Goal: Information Seeking & Learning: Learn about a topic

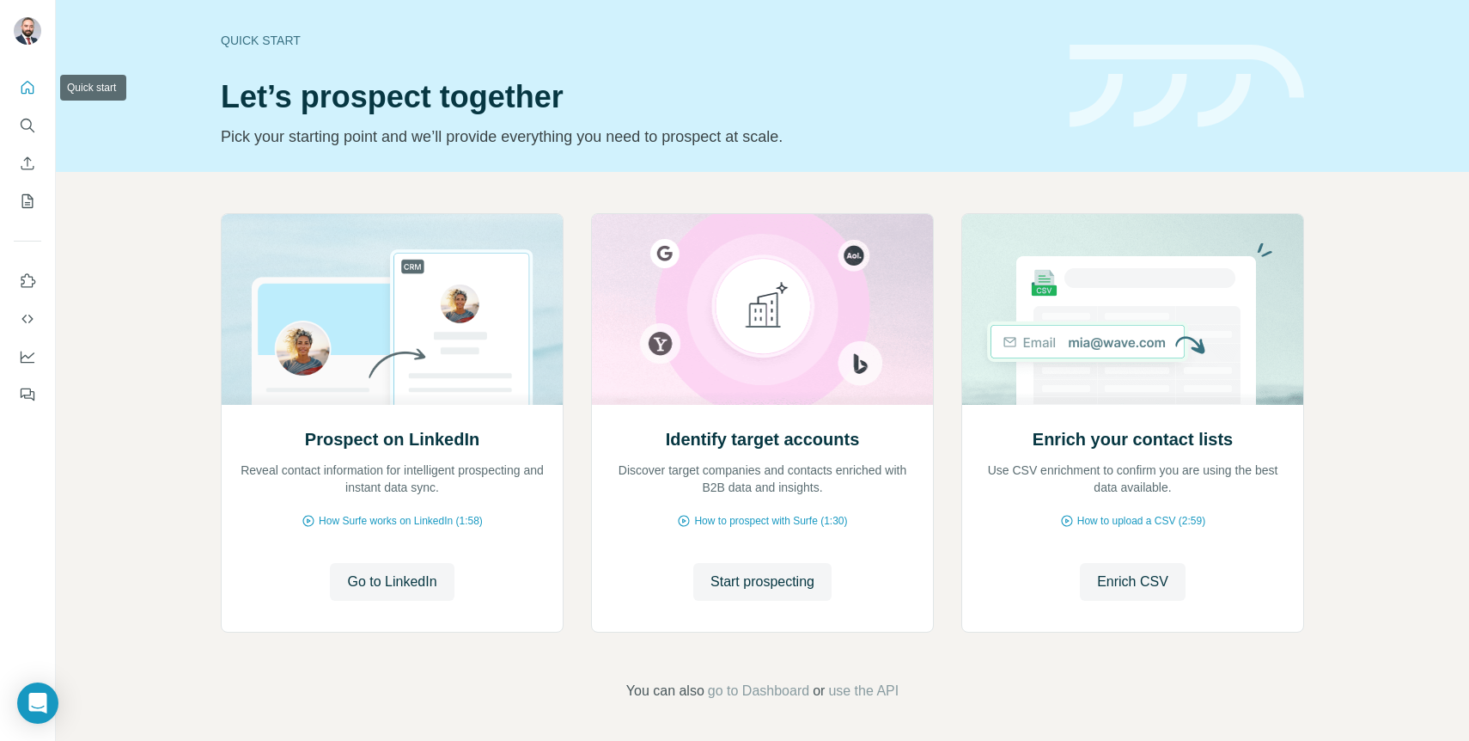
click at [24, 85] on icon "Quick start" at bounding box center [27, 87] width 17 height 17
click at [767, 578] on span "Start prospecting" at bounding box center [763, 581] width 104 height 21
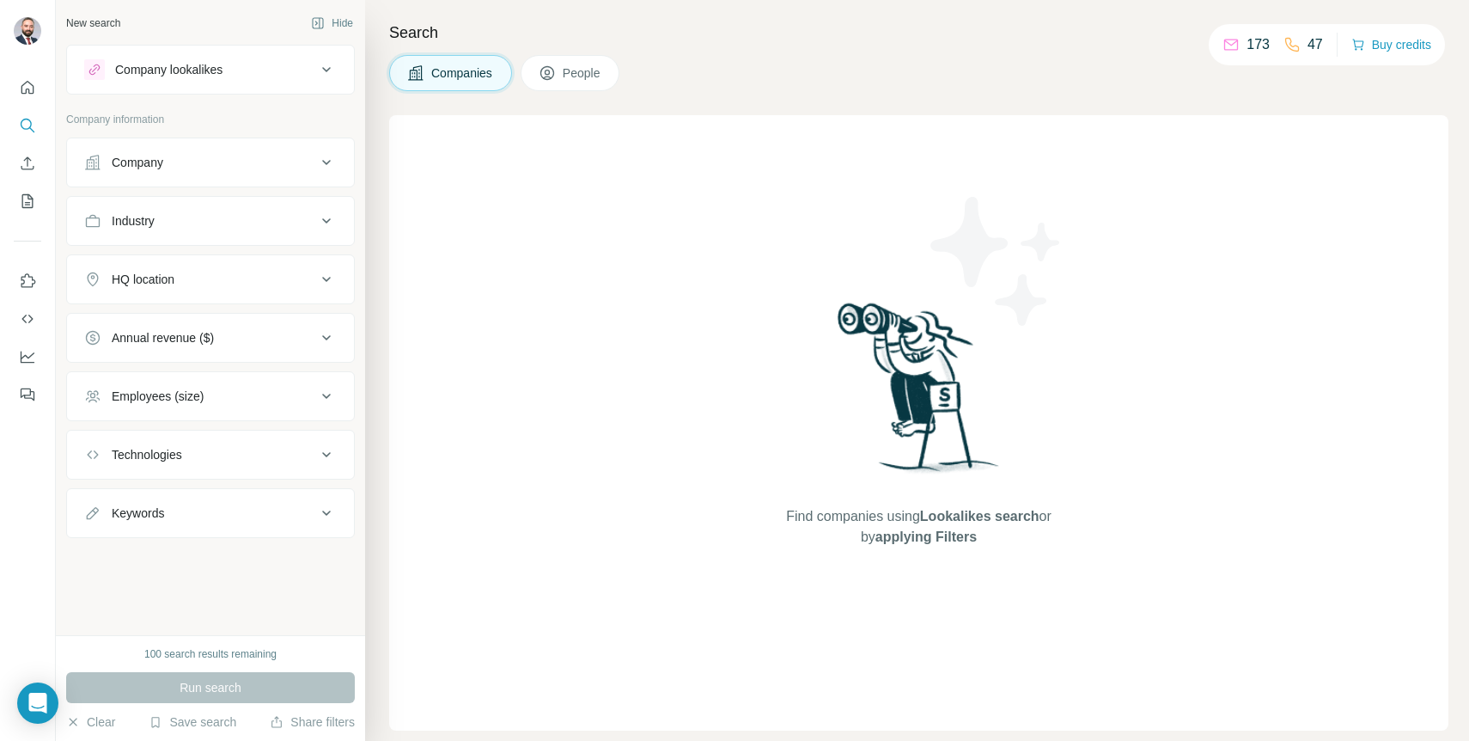
click at [284, 71] on div at bounding box center [734, 66] width 1469 height 133
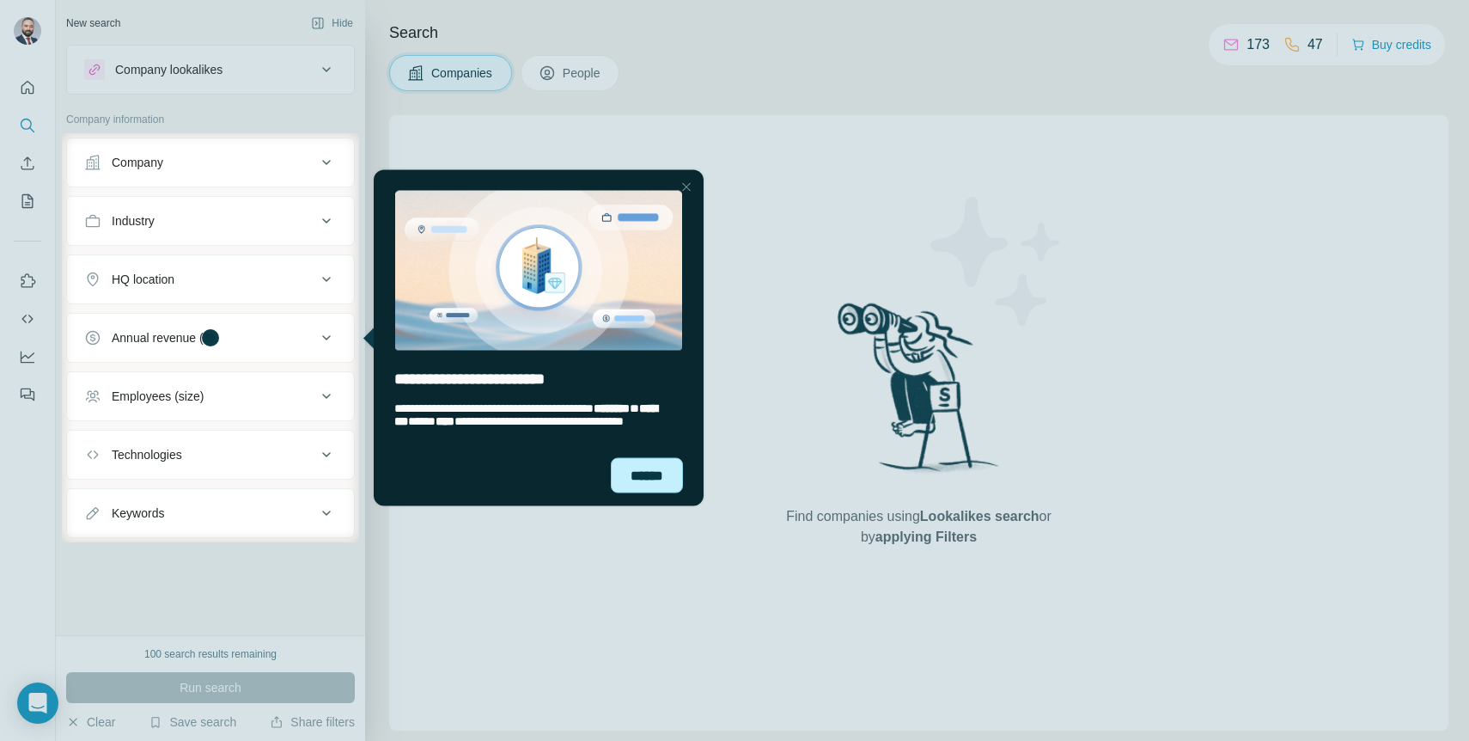
click at [660, 482] on div "******" at bounding box center [647, 474] width 72 height 35
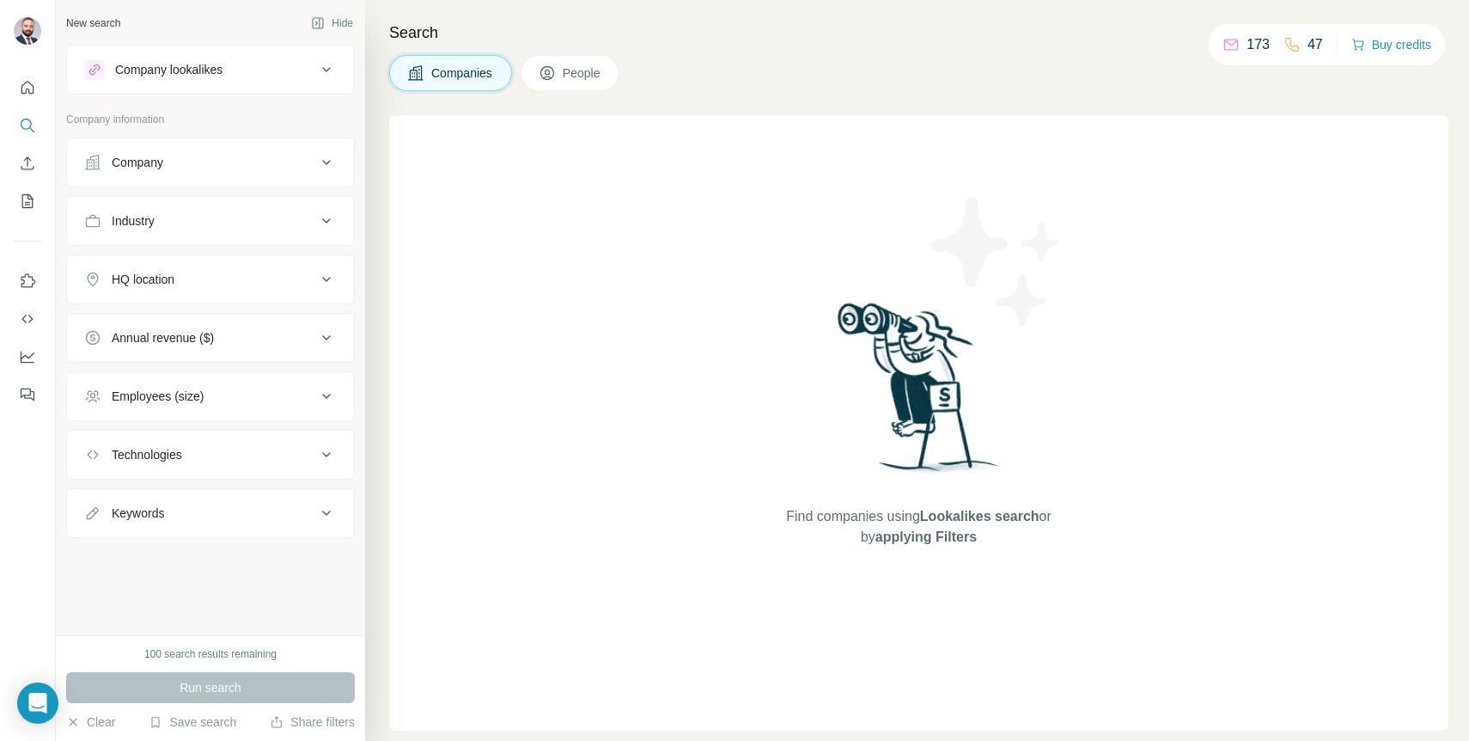
click at [309, 163] on div "Company" at bounding box center [200, 162] width 232 height 17
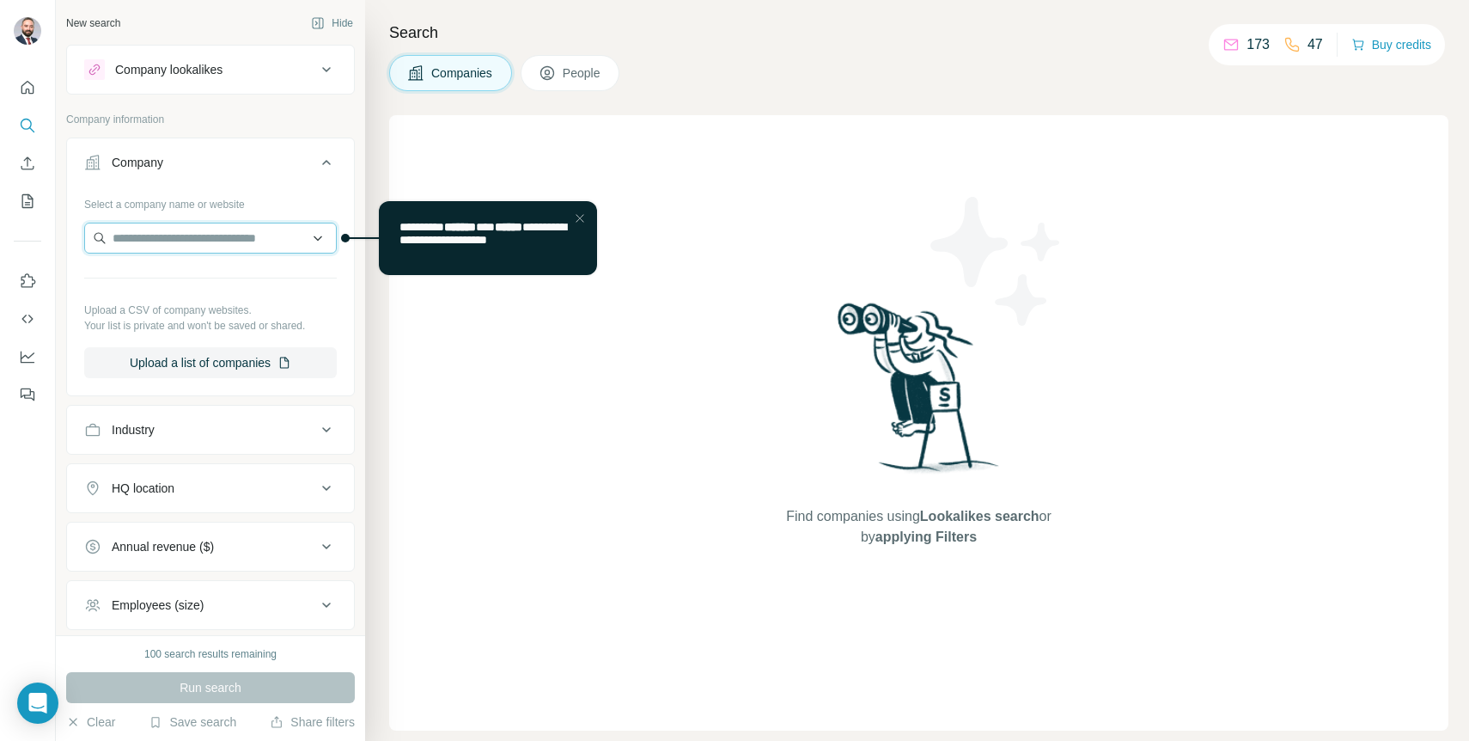
click at [244, 231] on input "text" at bounding box center [210, 238] width 253 height 31
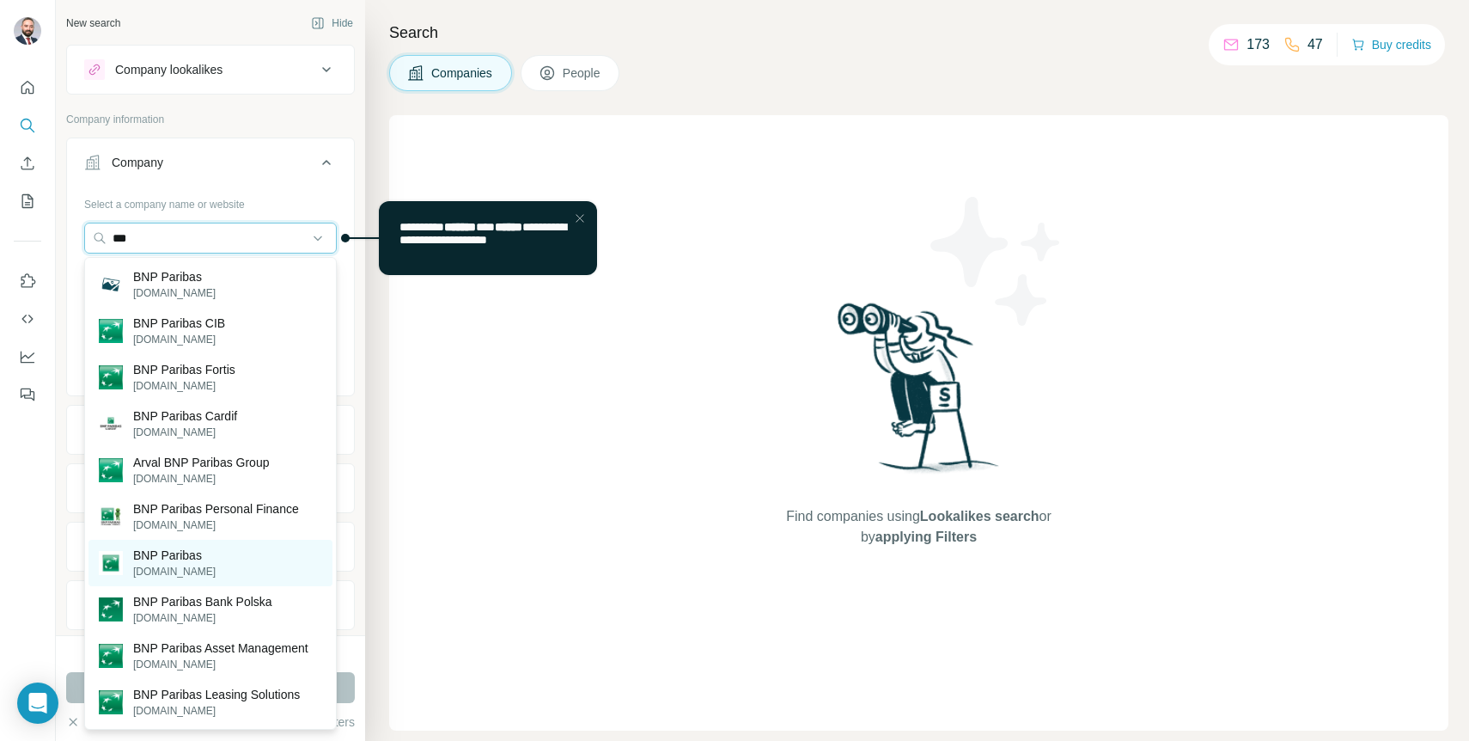
type input "***"
click at [220, 566] on div "BNP Paribas [DOMAIN_NAME]" at bounding box center [211, 563] width 244 height 46
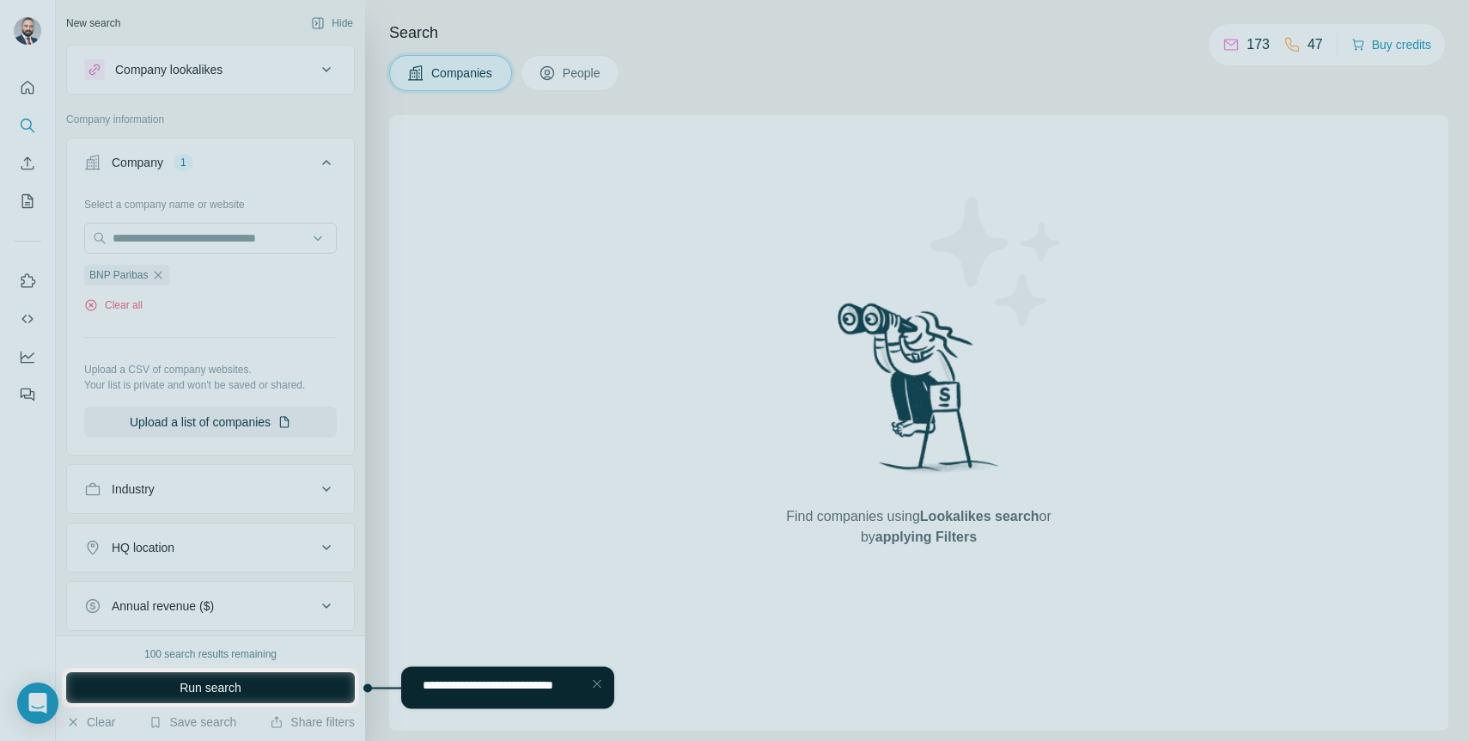
click at [274, 694] on button "Run search" at bounding box center [210, 687] width 289 height 31
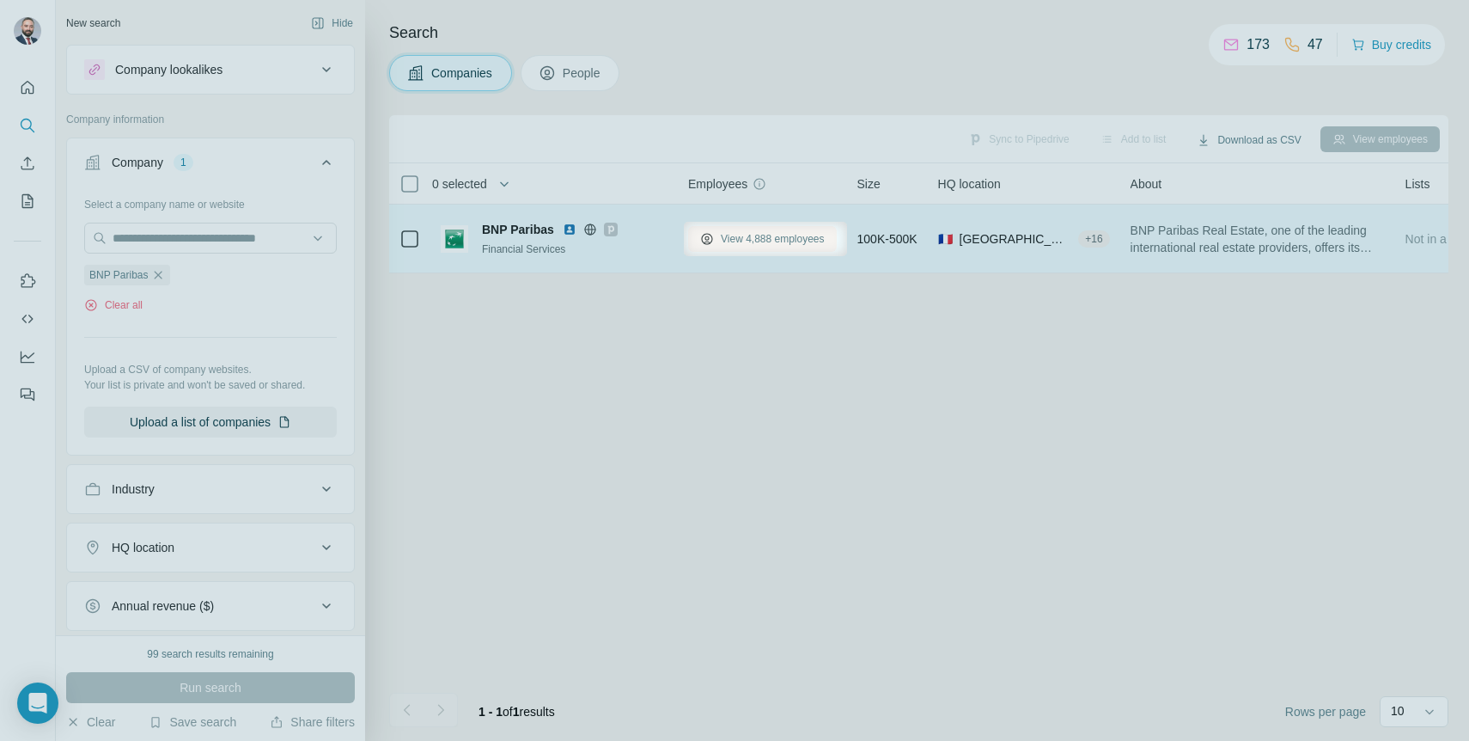
click at [778, 250] on button "View 4,888 employees" at bounding box center [762, 239] width 149 height 26
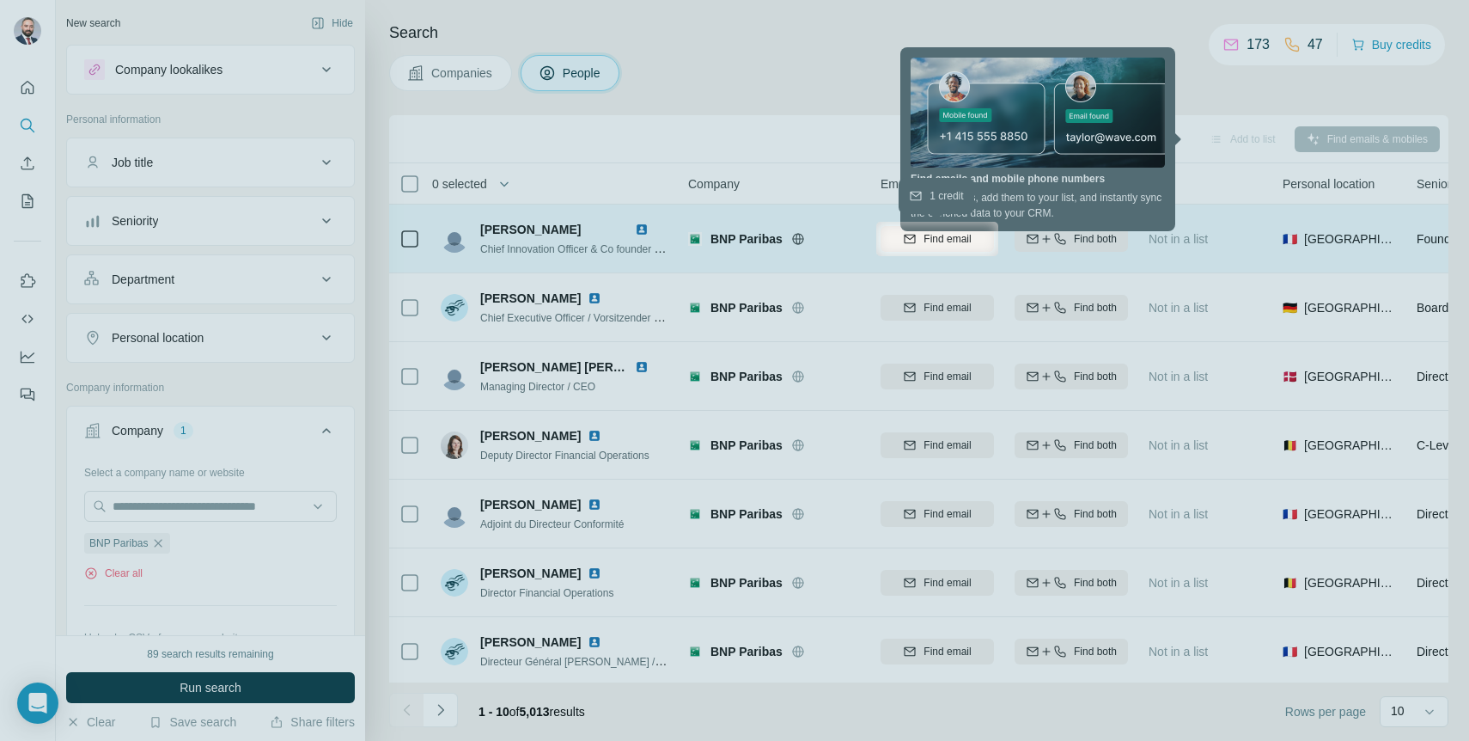
click at [907, 233] on icon "button" at bounding box center [910, 239] width 14 height 14
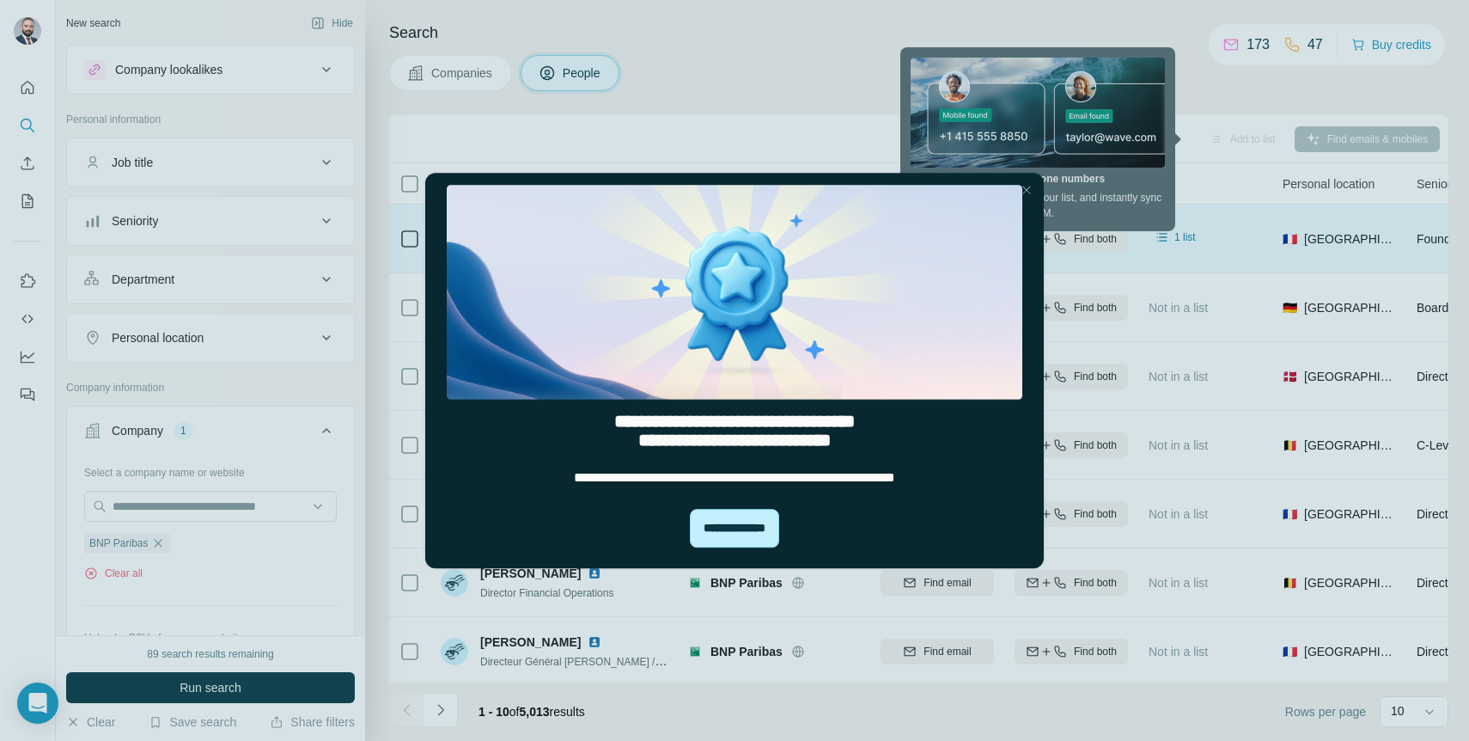
click at [728, 528] on div "**********" at bounding box center [734, 528] width 89 height 39
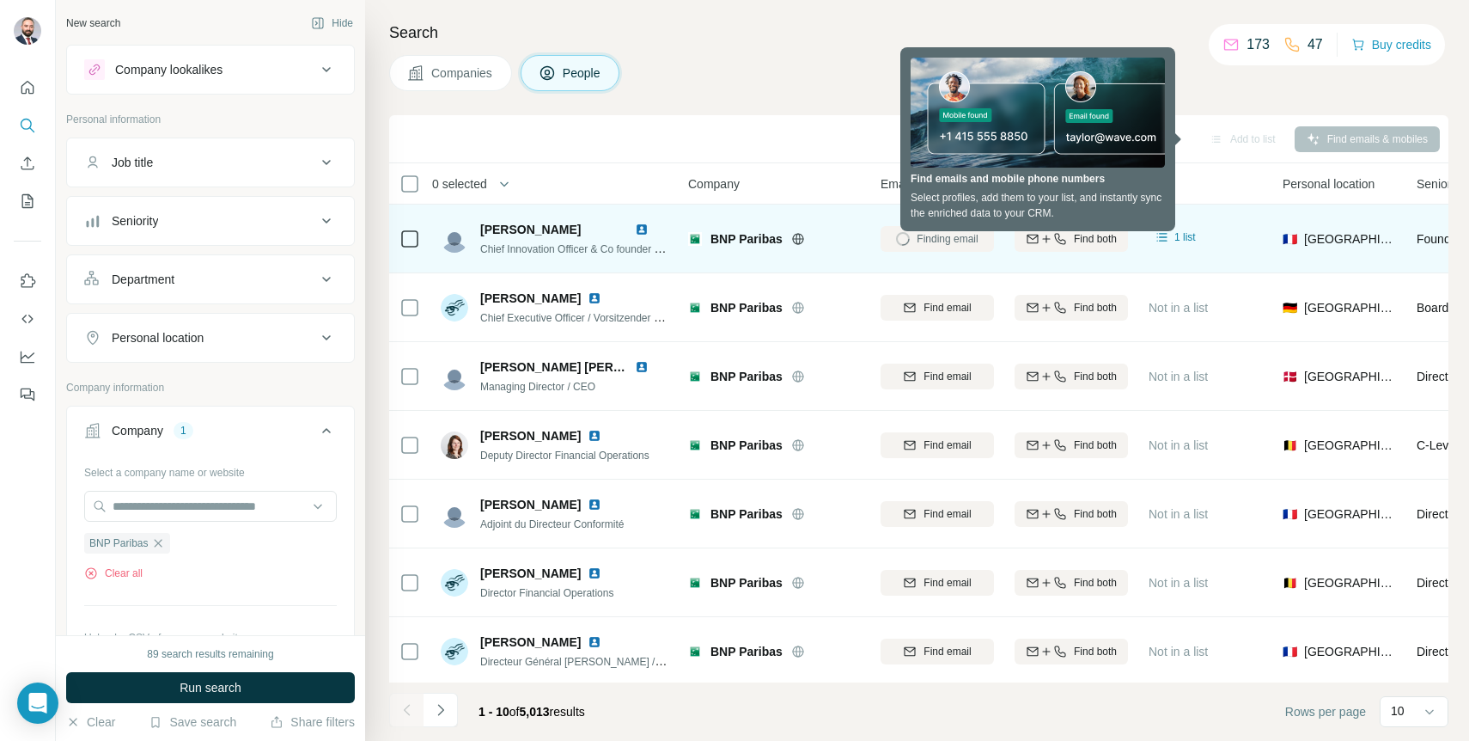
click at [247, 276] on div "Department" at bounding box center [200, 279] width 232 height 17
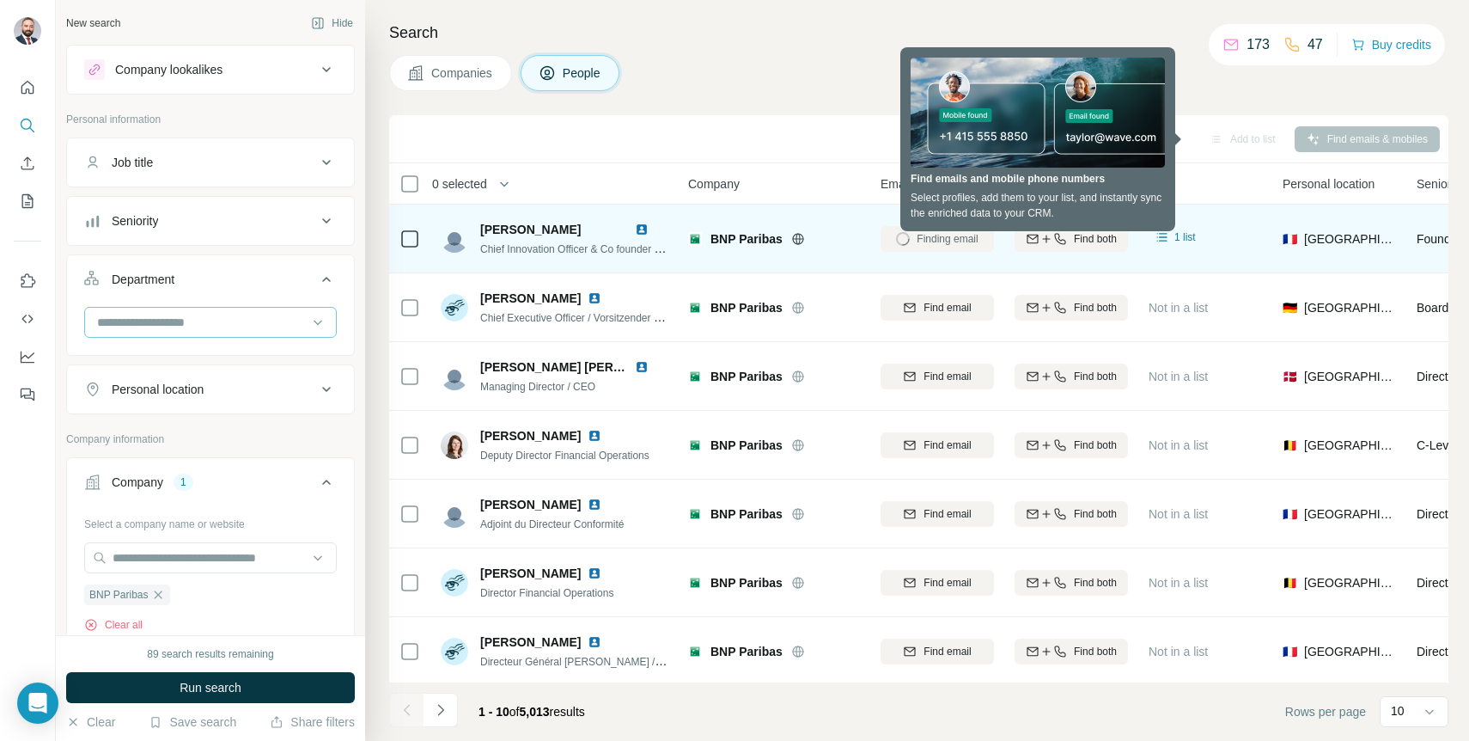
click at [232, 323] on input at bounding box center [201, 322] width 212 height 19
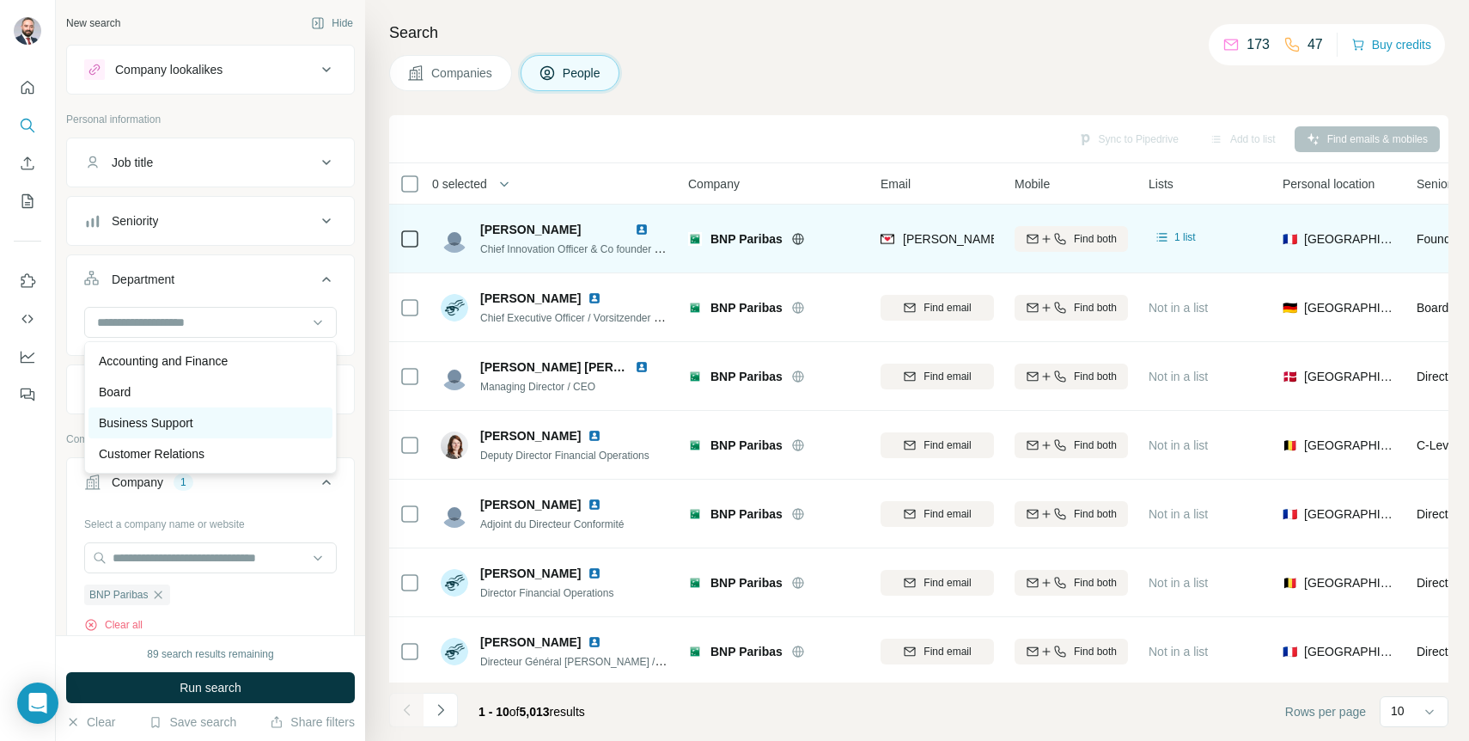
click at [205, 419] on div "Business Support" at bounding box center [210, 422] width 223 height 17
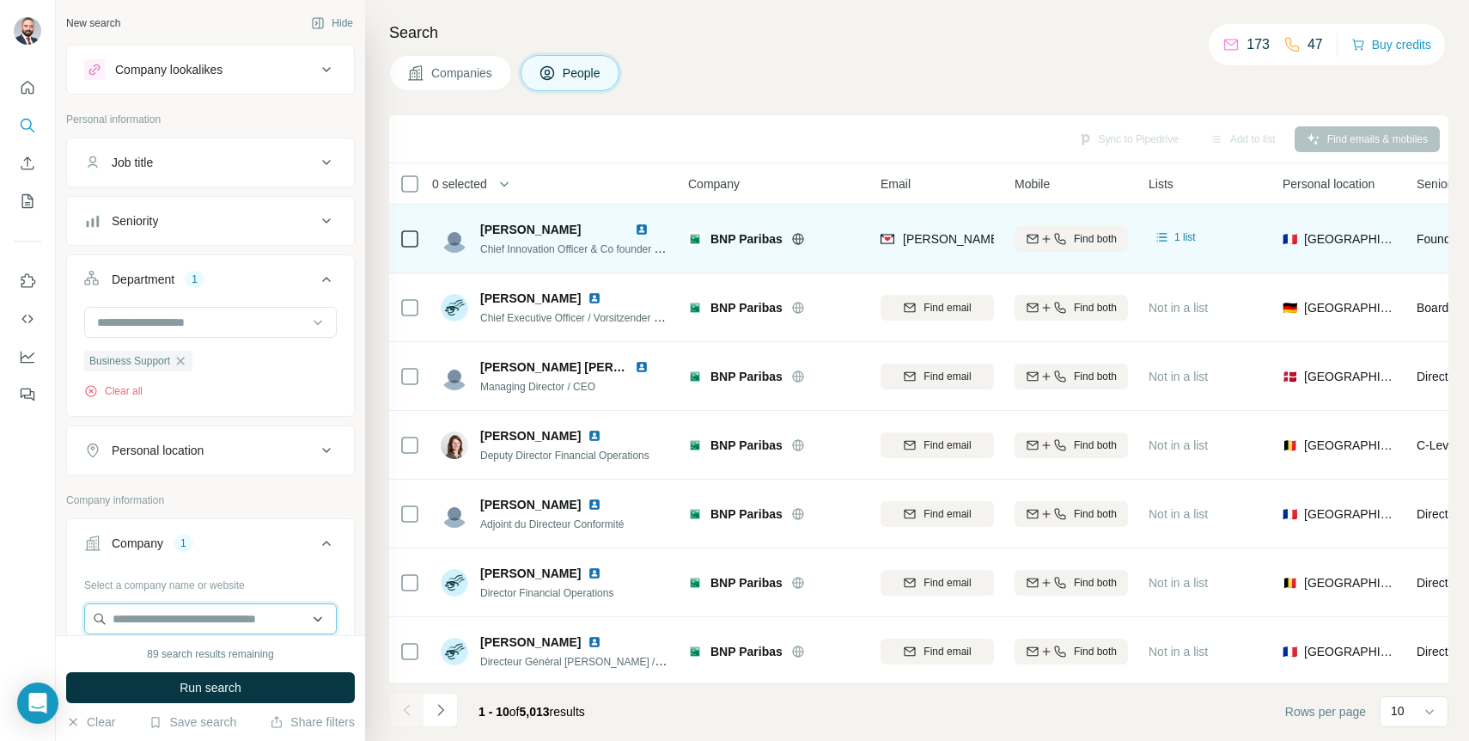
click at [318, 623] on input "text" at bounding box center [210, 618] width 253 height 31
